Goal: Information Seeking & Learning: Learn about a topic

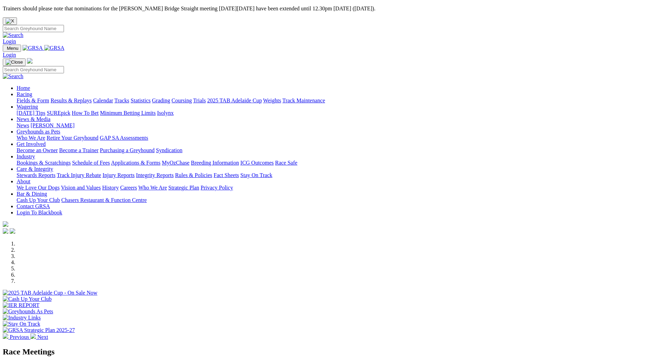
scroll to position [207, 0]
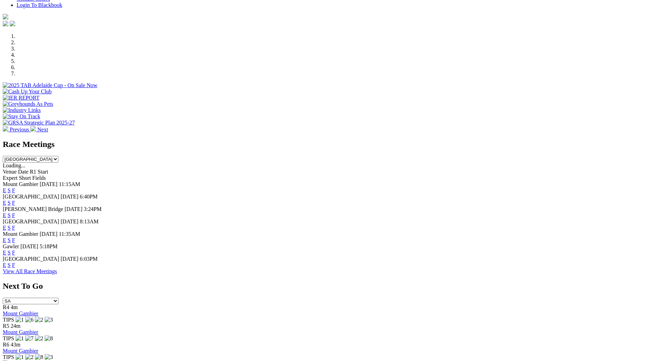
click at [15, 268] on link "F" at bounding box center [13, 265] width 3 height 6
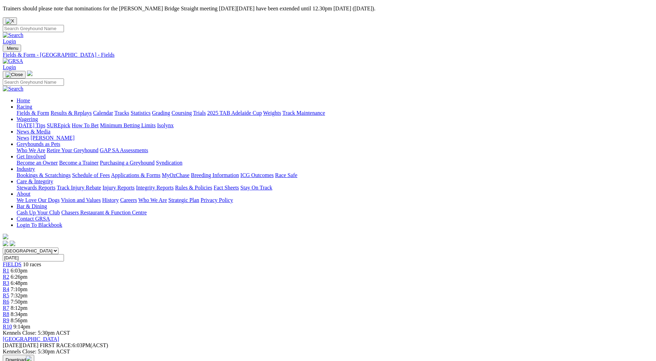
click at [113, 110] on link "Calendar" at bounding box center [103, 113] width 20 height 6
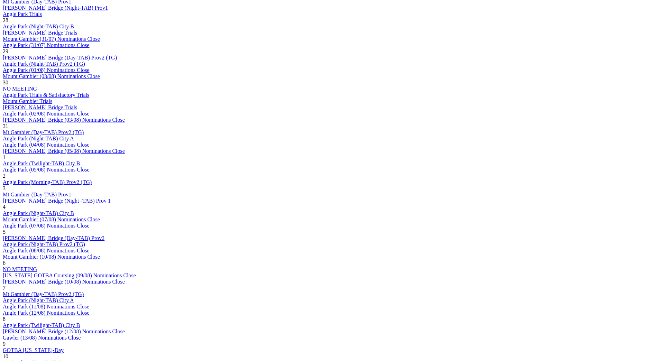
scroll to position [415, 0]
